Goal: Information Seeking & Learning: Check status

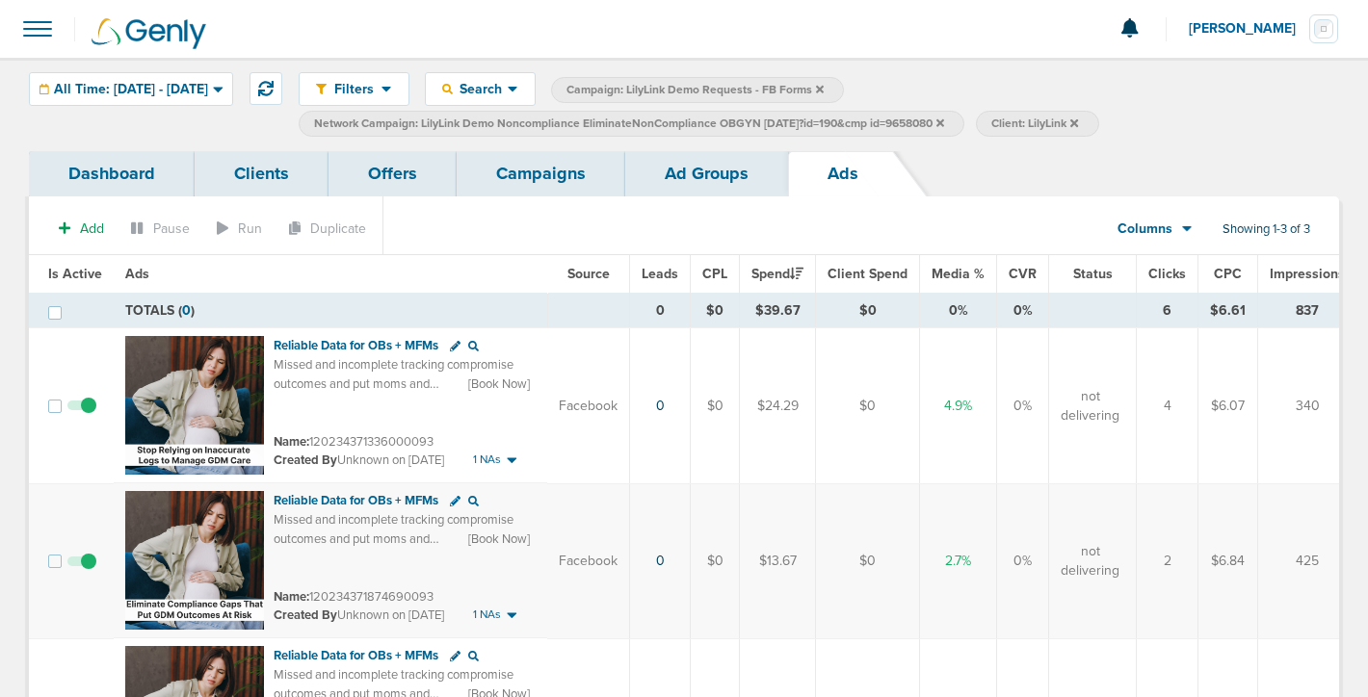
click at [548, 174] on link "Campaigns" at bounding box center [541, 173] width 169 height 45
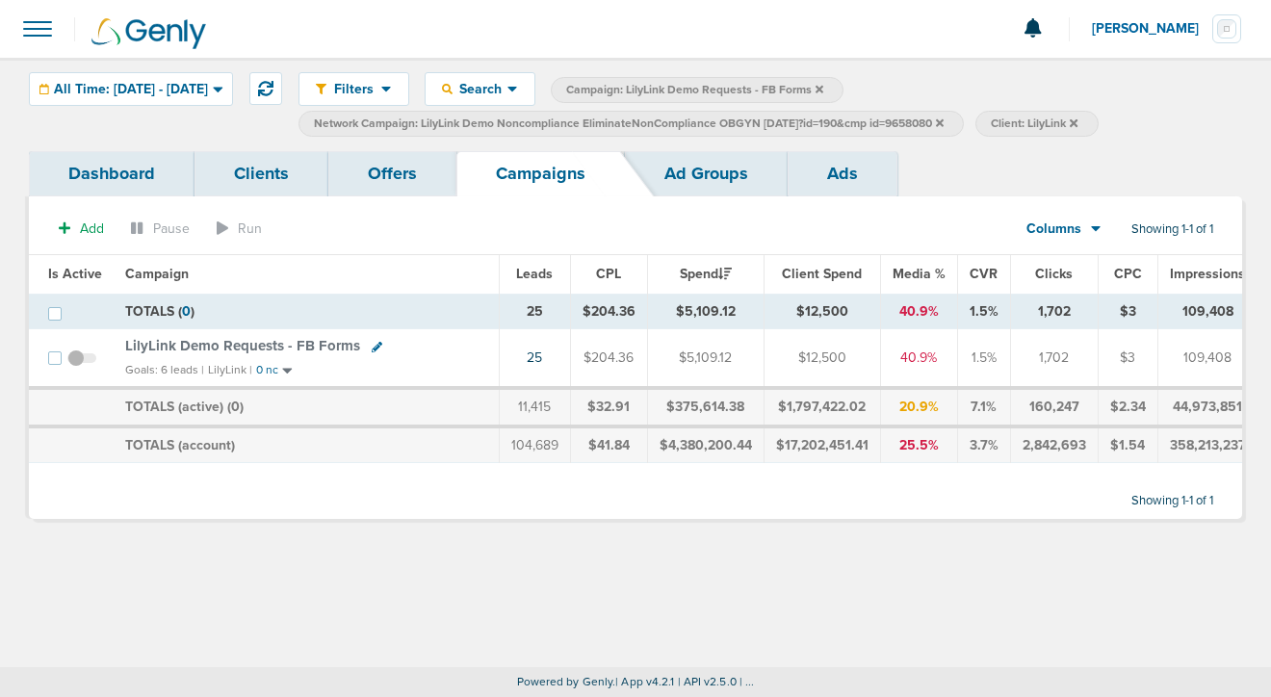
click at [293, 356] on td "LilyLink Demo Requests - FB Forms Goals: 6 leads | LilyLink | 0 nc" at bounding box center [306, 358] width 385 height 59
click at [294, 341] on span "LilyLink Demo Requests - FB Forms" at bounding box center [242, 345] width 235 height 17
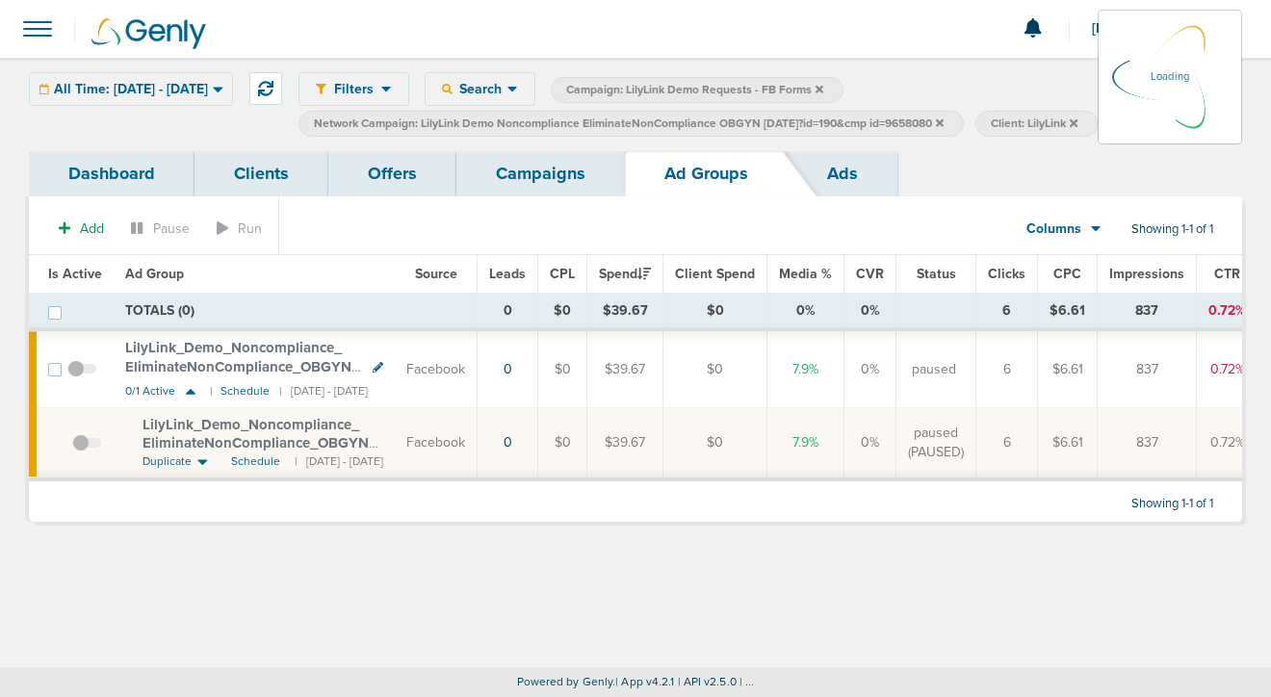
click at [944, 123] on icon at bounding box center [940, 122] width 8 height 8
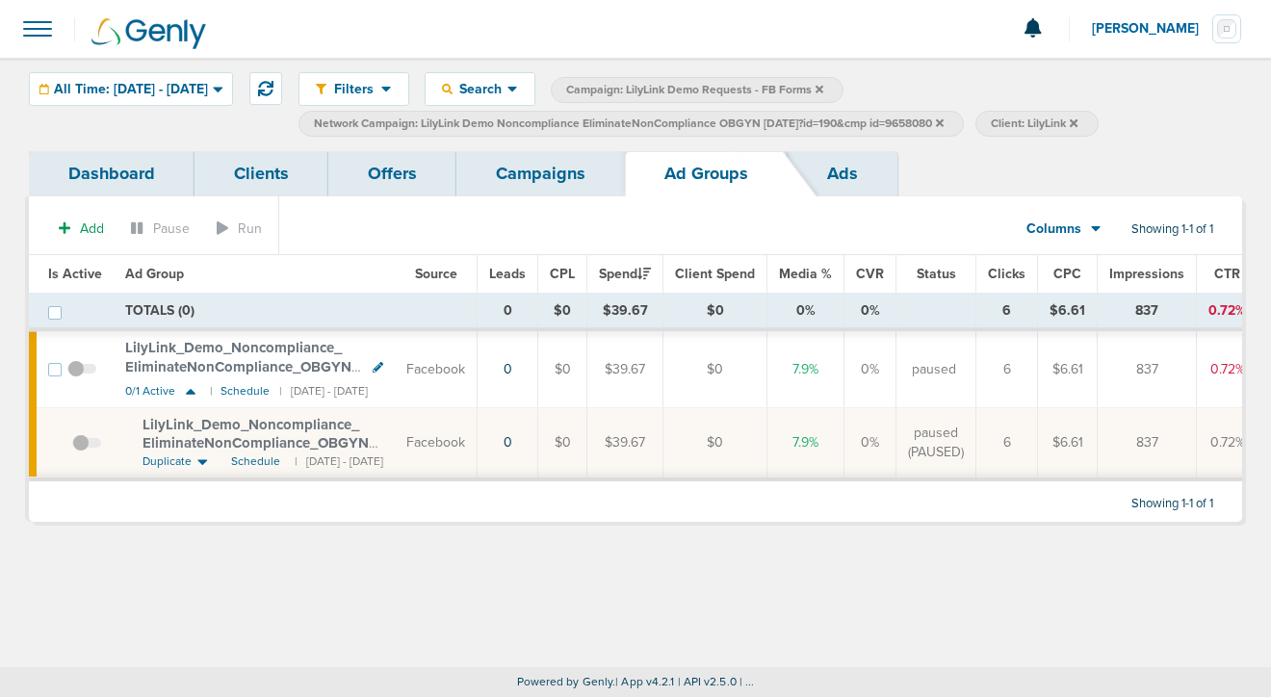
click at [964, 117] on label "Network Campaign: LilyLink Demo Noncompliance EliminateNonCompliance OBGYN [DAT…" at bounding box center [632, 124] width 666 height 26
click at [944, 124] on icon at bounding box center [940, 122] width 8 height 8
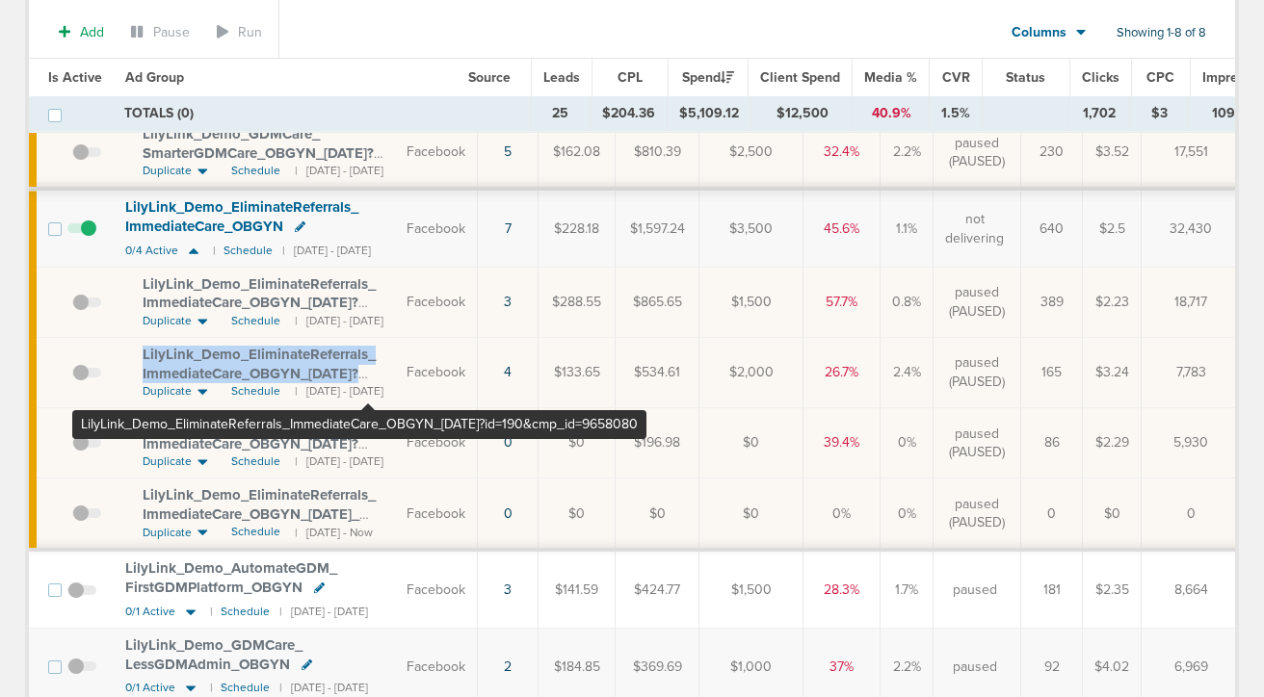
drag, startPoint x: 138, startPoint y: 348, endPoint x: 368, endPoint y: 376, distance: 231.9
click at [368, 376] on td "LilyLink_ Demo_ EliminateReferrals_ ImmediateCare_ OBGYN_ [DATE]?id=190&cmp_ id…" at bounding box center [254, 372] width 281 height 70
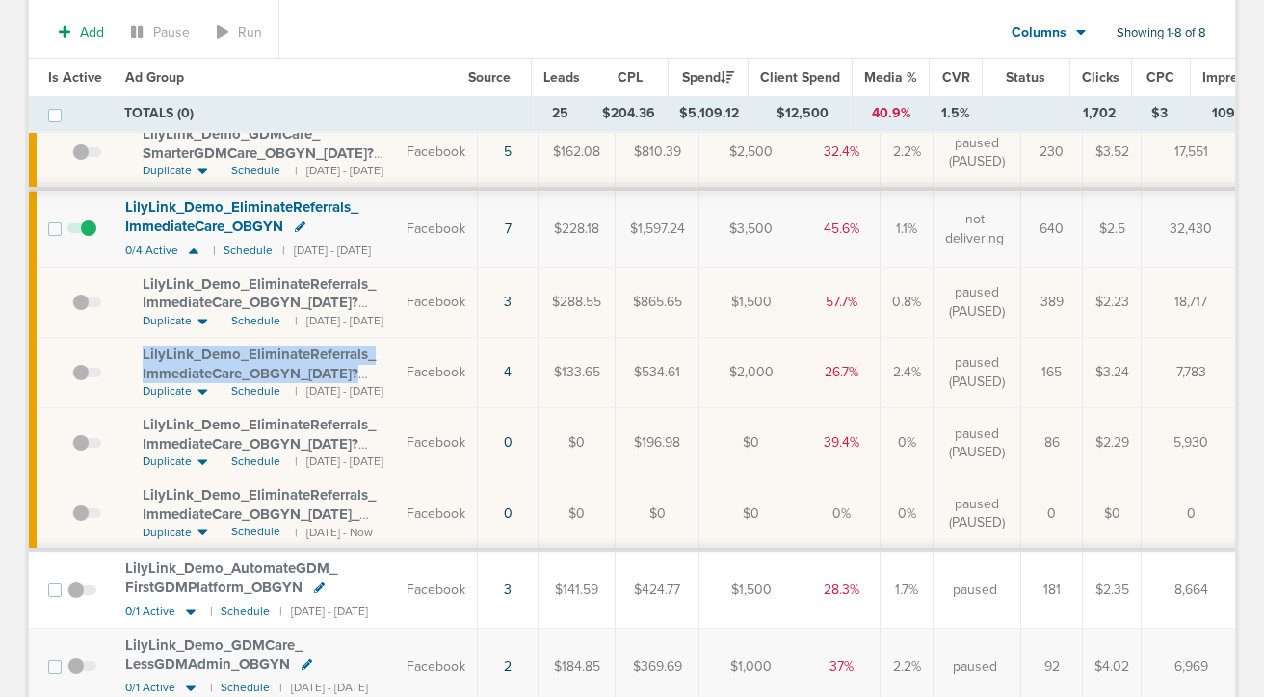
copy span "LilyLink_ Demo_ EliminateReferrals_ ImmediateCare_ OBGYN_ [DATE]"
click at [247, 358] on span "LilyLink_ Demo_ EliminateReferrals_ ImmediateCare_ OBGYN_ [DATE]?id=190&cmp_ id…" at bounding box center [259, 373] width 233 height 55
